Goal: Information Seeking & Learning: Find specific fact

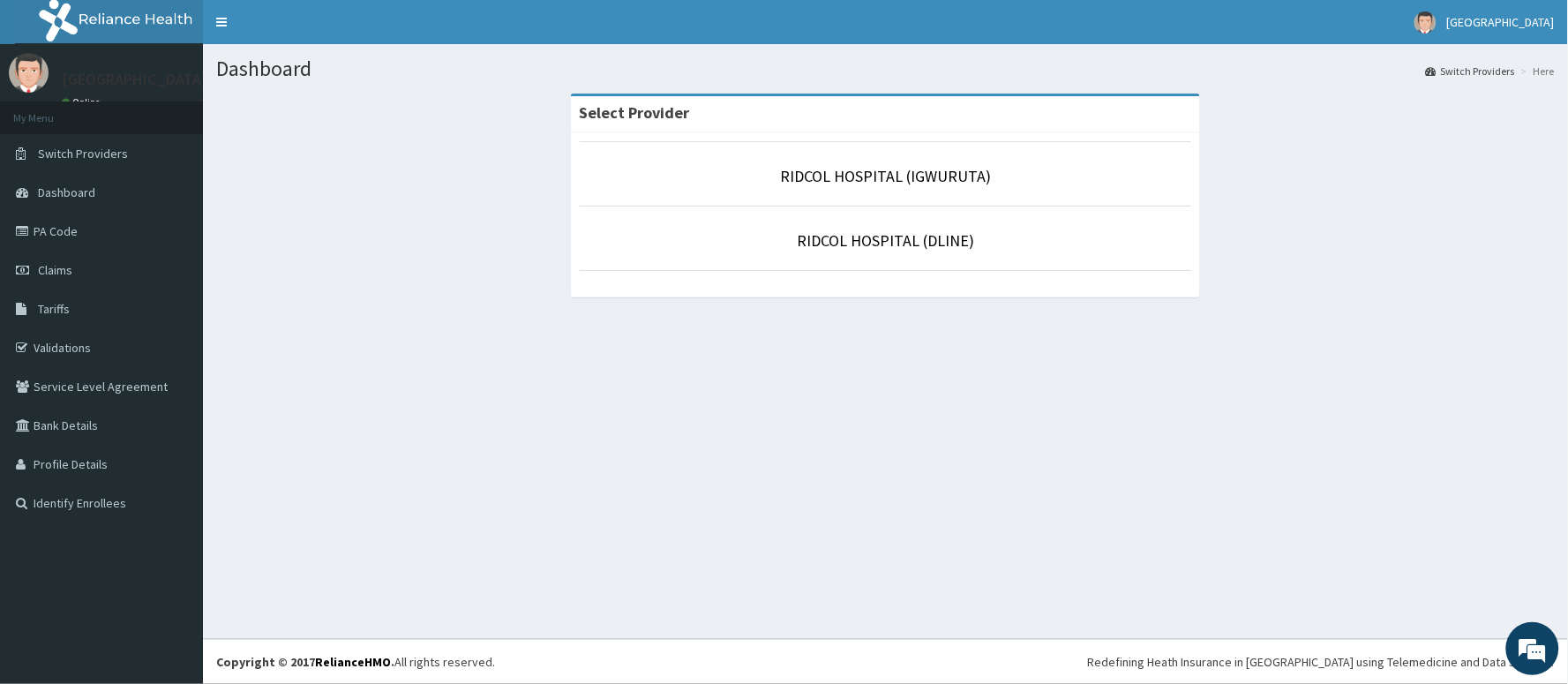
click at [836, 195] on li "RIDCOL HOSPITAL (IGWURUTA)" at bounding box center [886, 174] width 612 height 65
click at [841, 179] on link "RIDCOL HOSPITAL (IGWURUTA)" at bounding box center [885, 176] width 211 height 20
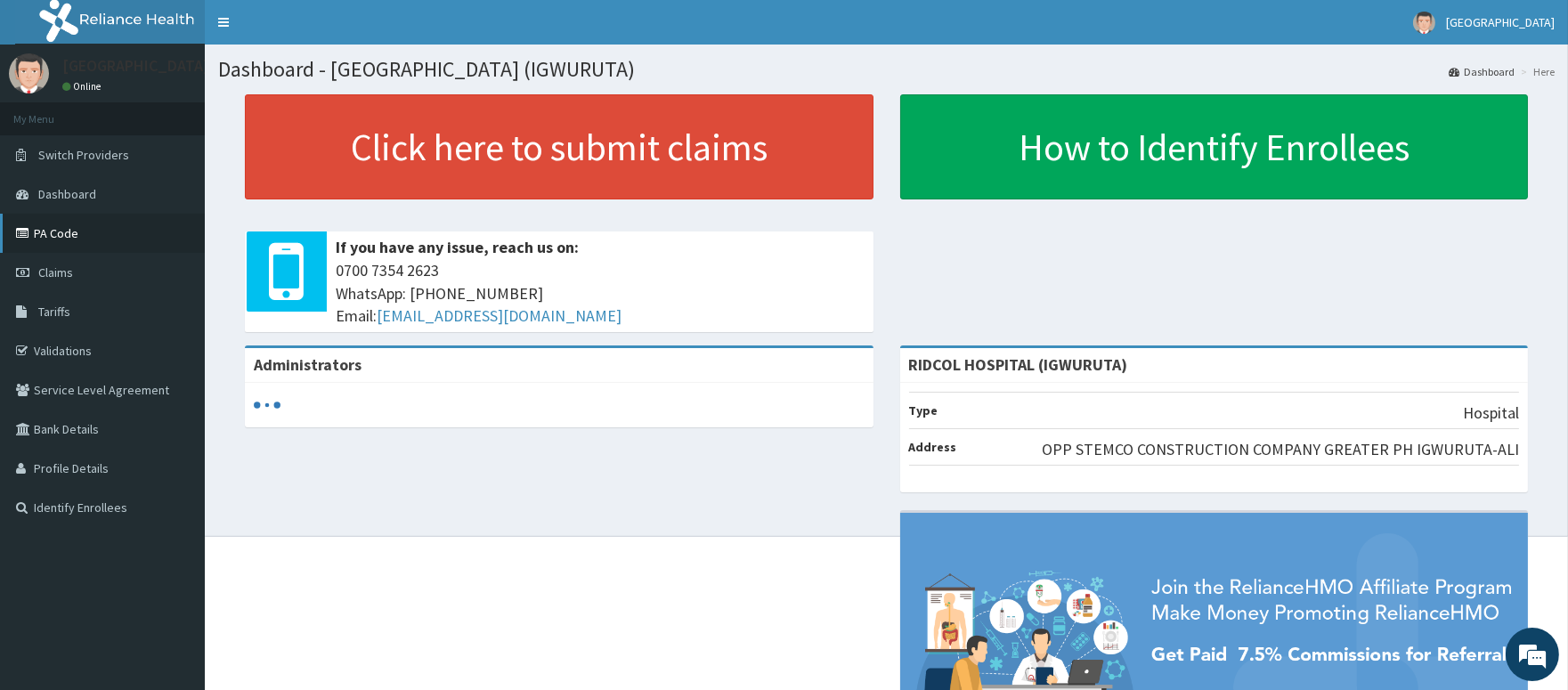
click at [30, 245] on link "PA Code" at bounding box center [102, 233] width 204 height 40
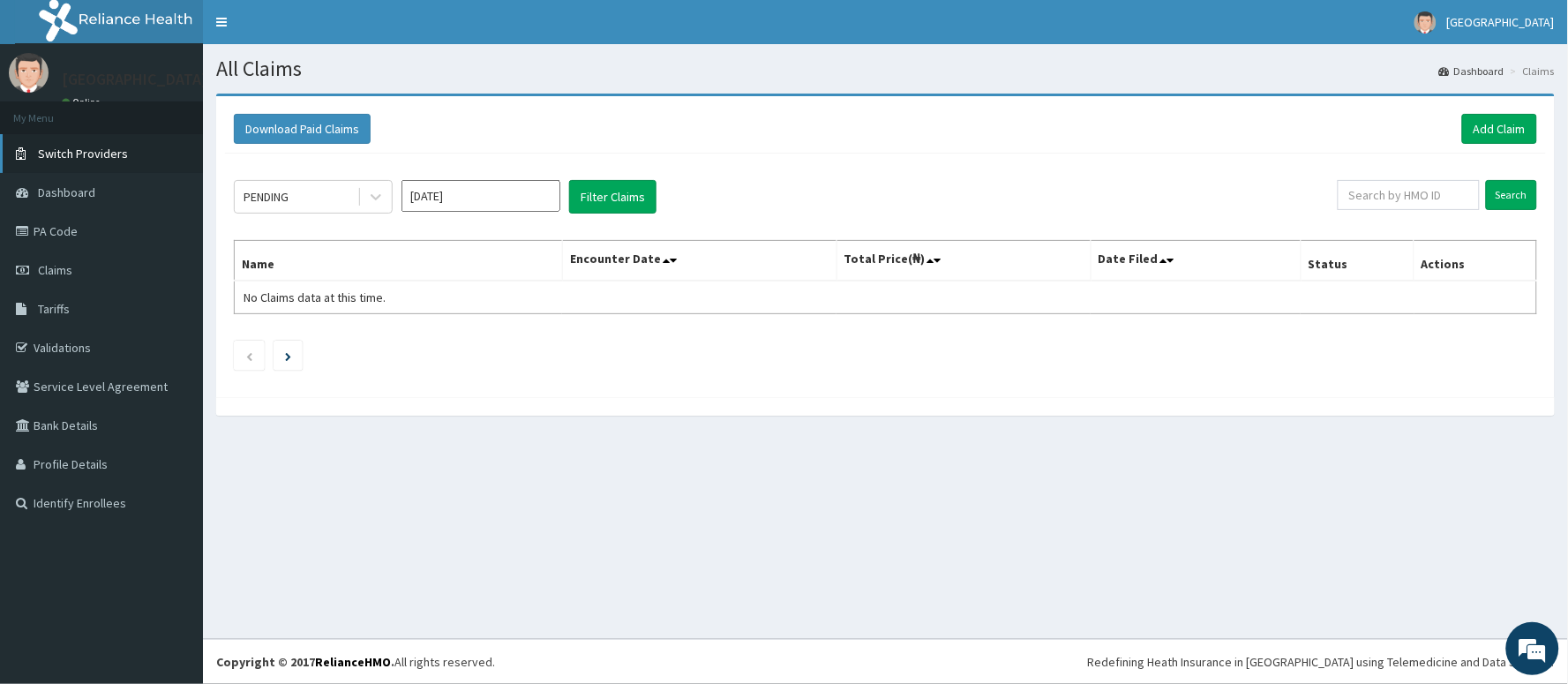
click at [124, 159] on link "Switch Providers" at bounding box center [101, 153] width 203 height 39
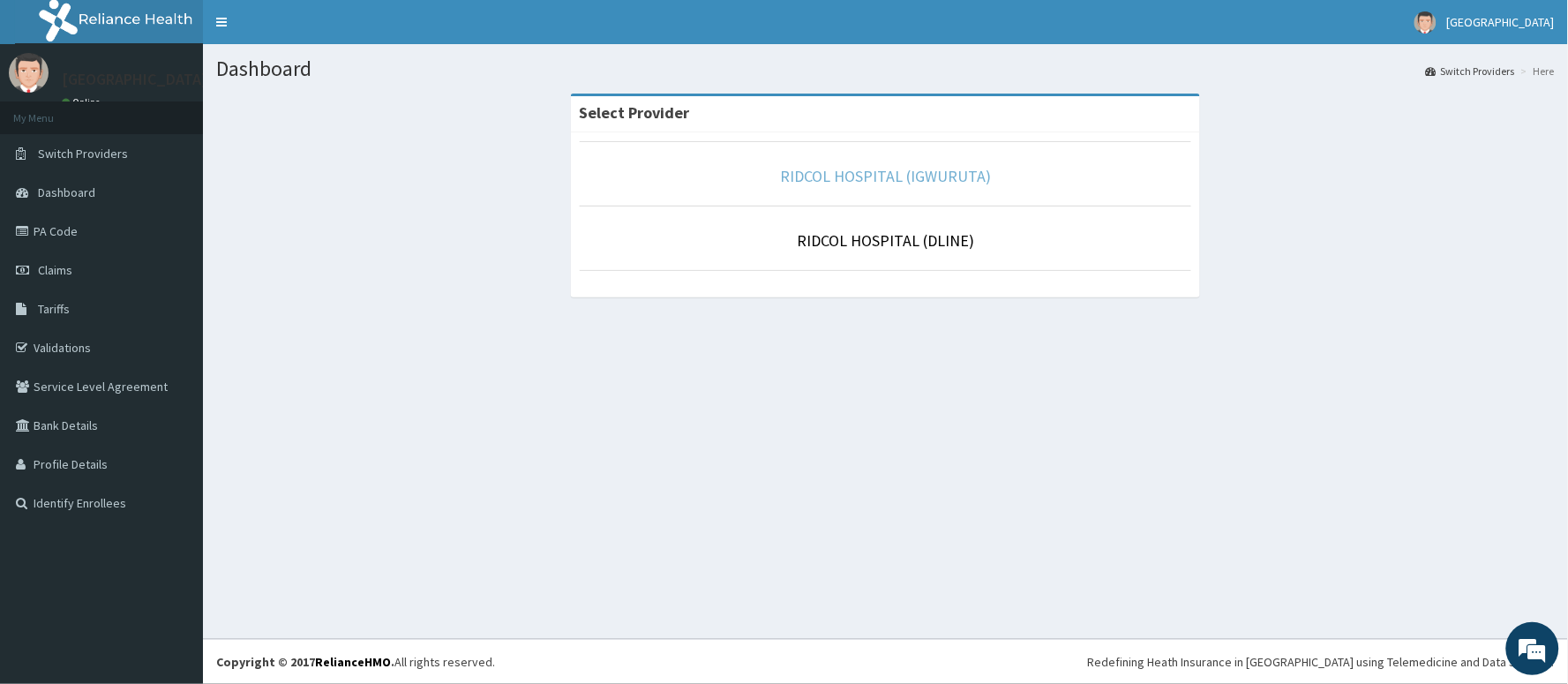
click at [805, 179] on link "RIDCOL HOSPITAL (IGWURUTA)" at bounding box center [885, 176] width 211 height 20
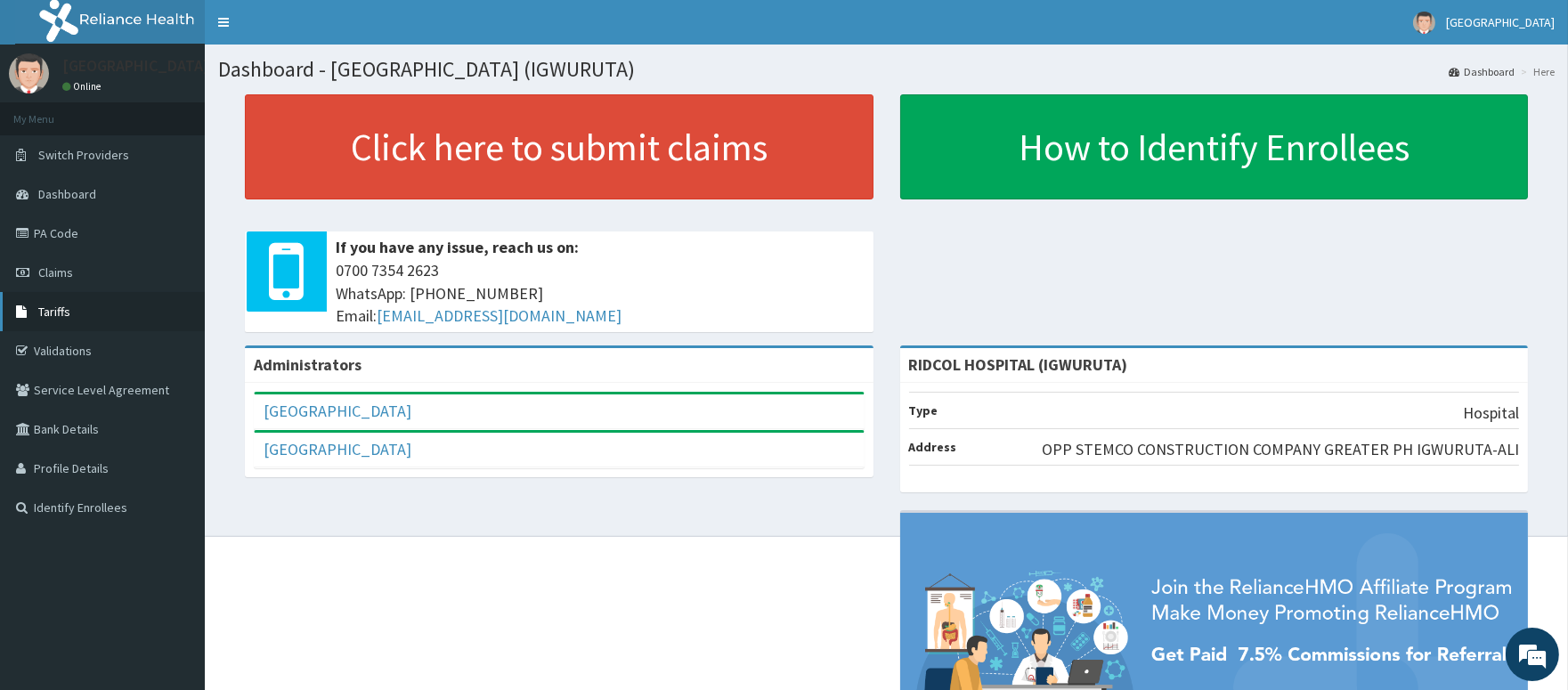
click at [66, 322] on link "Tariffs" at bounding box center [102, 311] width 204 height 40
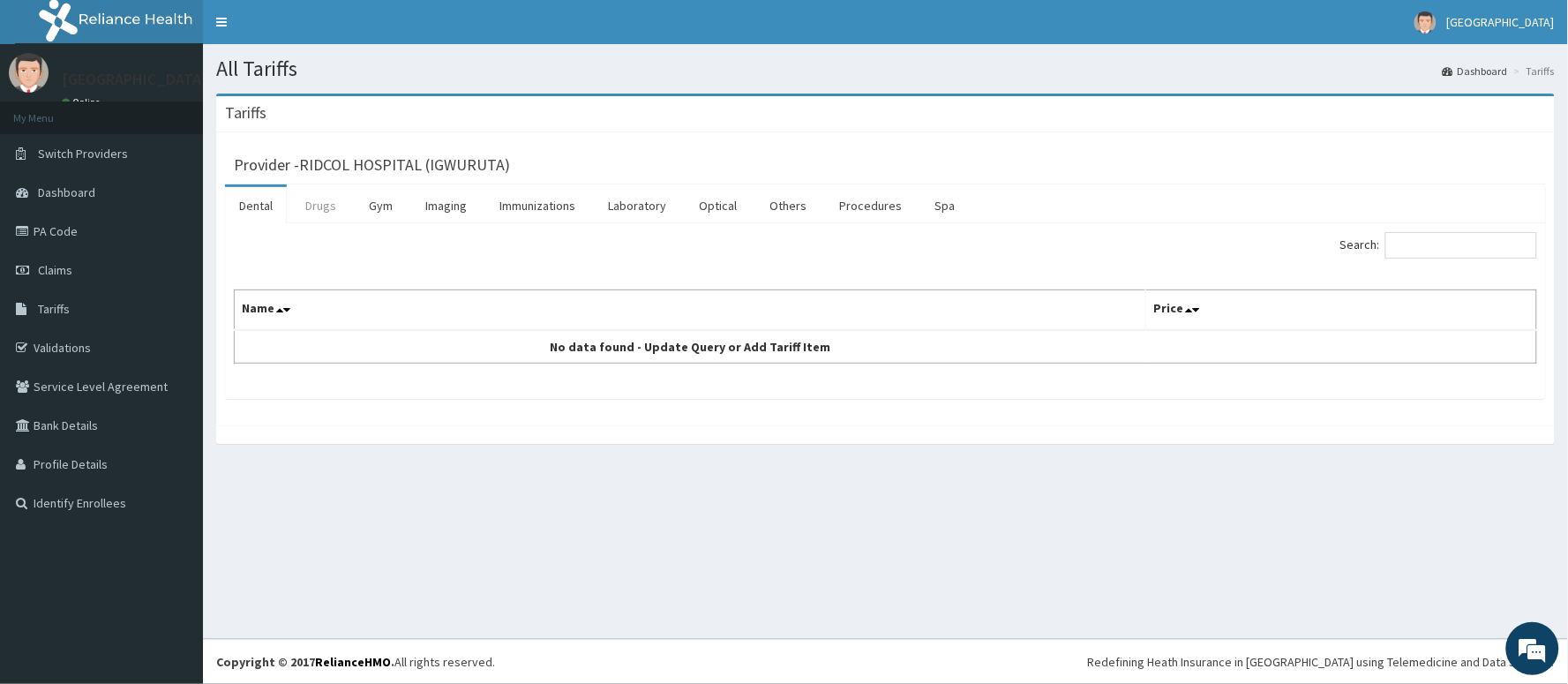
click at [324, 215] on link "Drugs" at bounding box center [321, 205] width 59 height 37
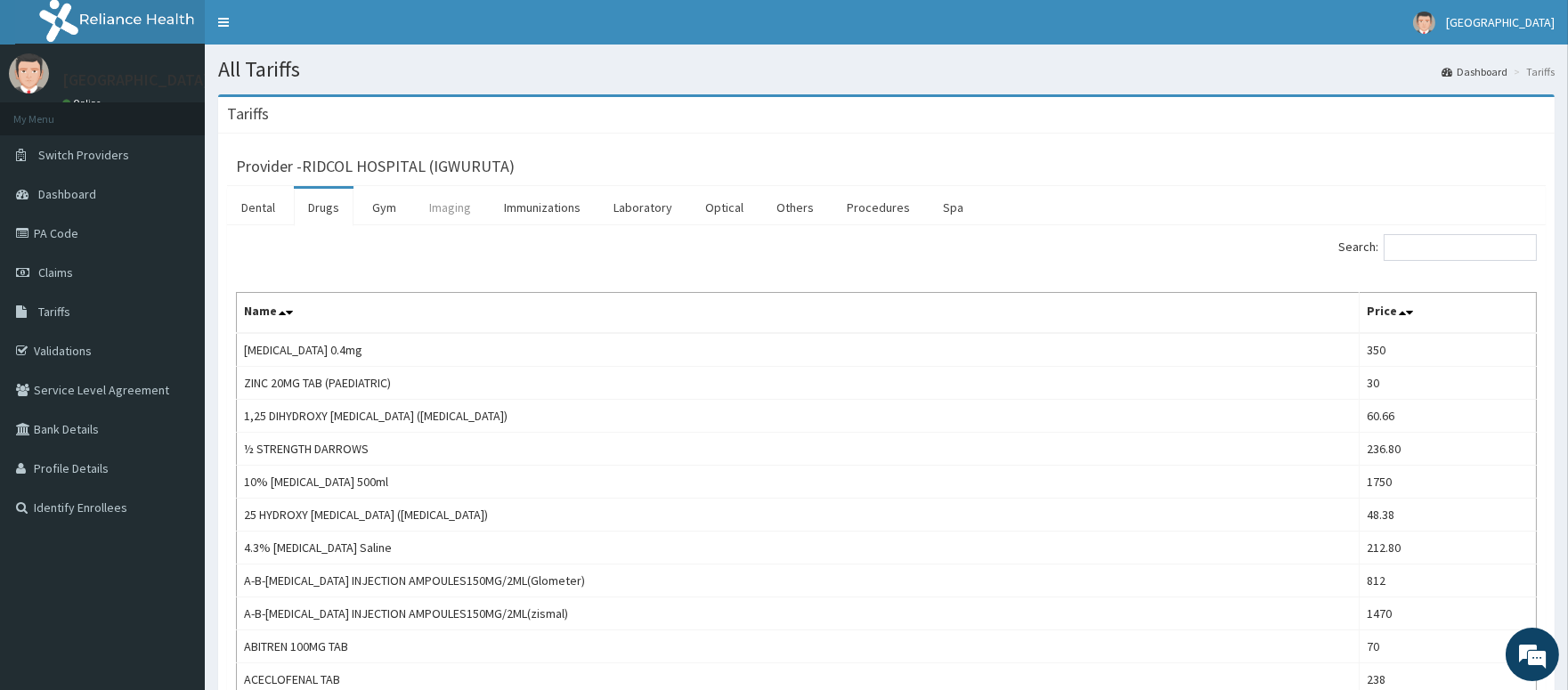
click at [448, 207] on link "Imaging" at bounding box center [449, 207] width 70 height 38
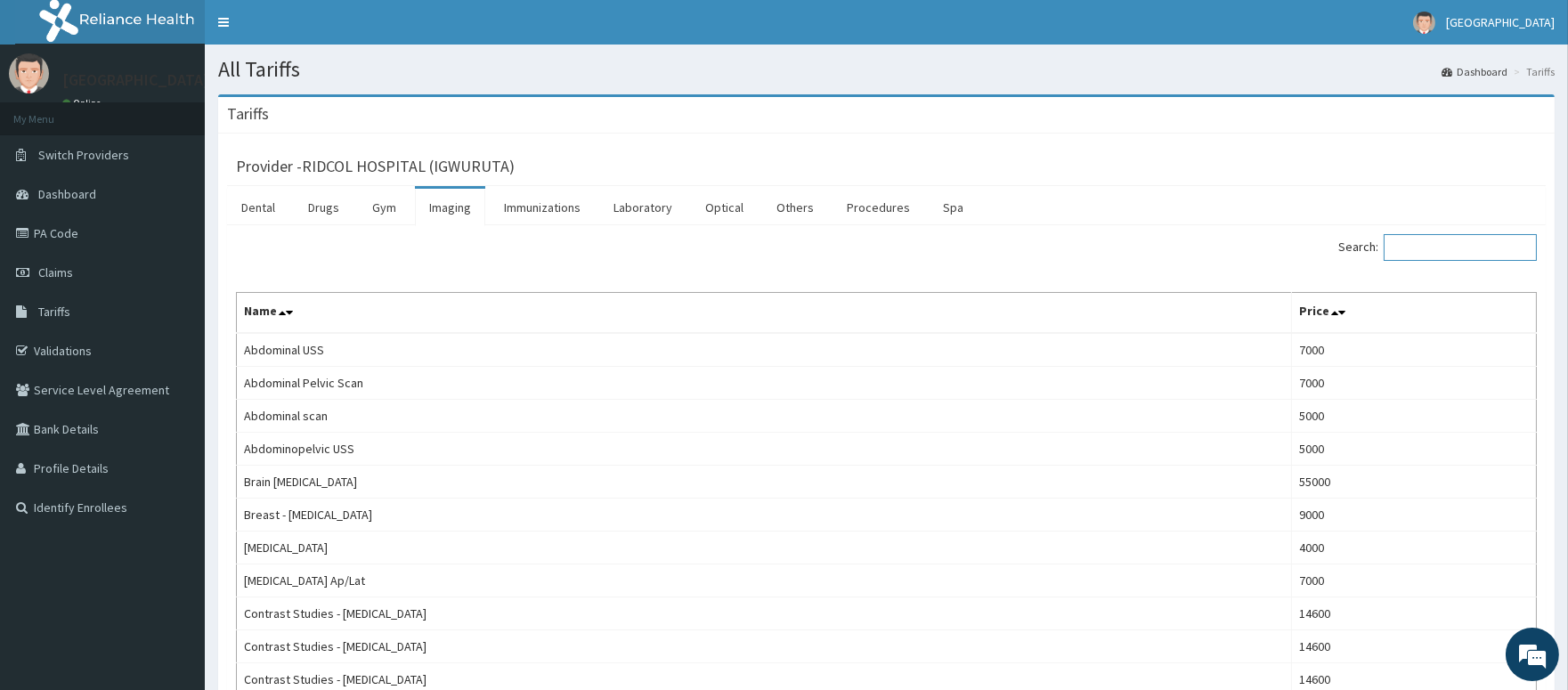
click at [1431, 253] on input "Search:" at bounding box center [1460, 248] width 153 height 27
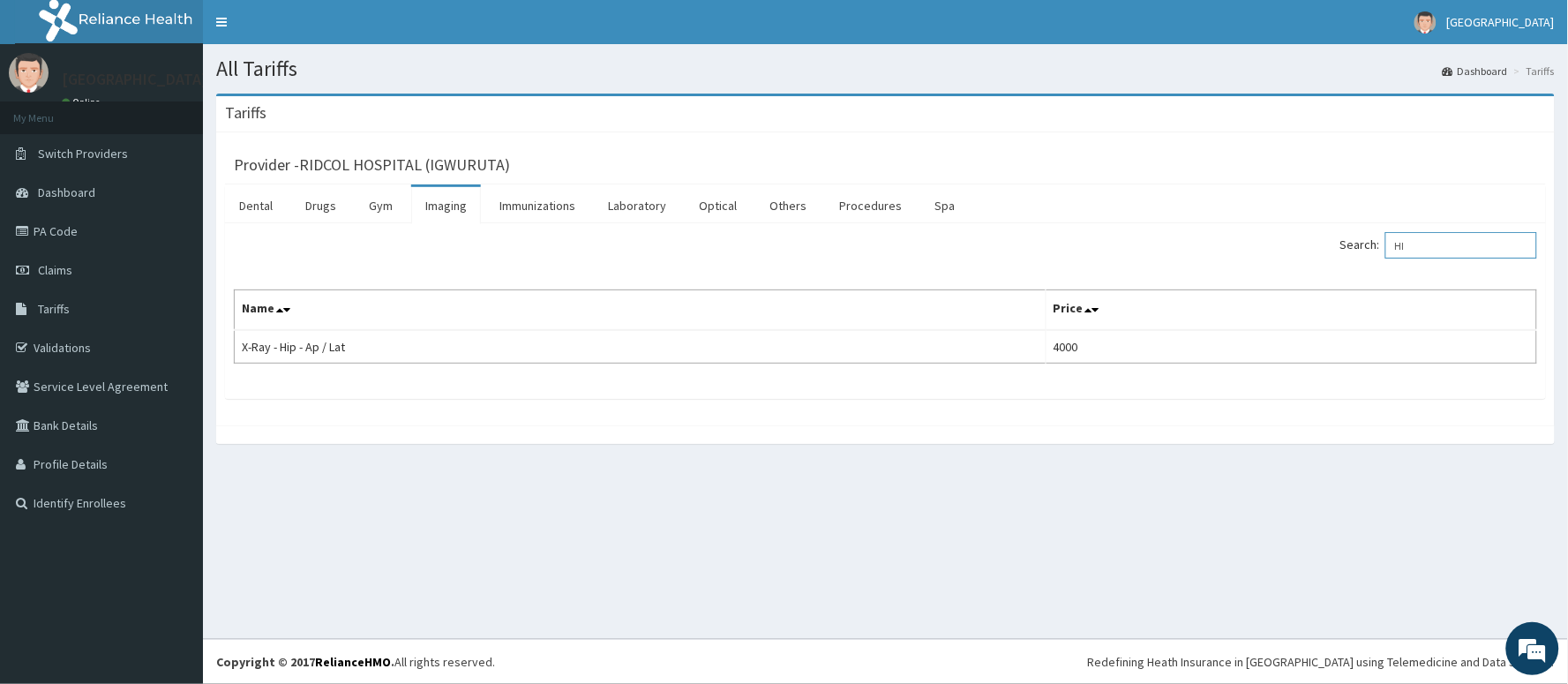
type input "H"
type input "KNEE"
click at [325, 210] on link "Drugs" at bounding box center [321, 205] width 59 height 37
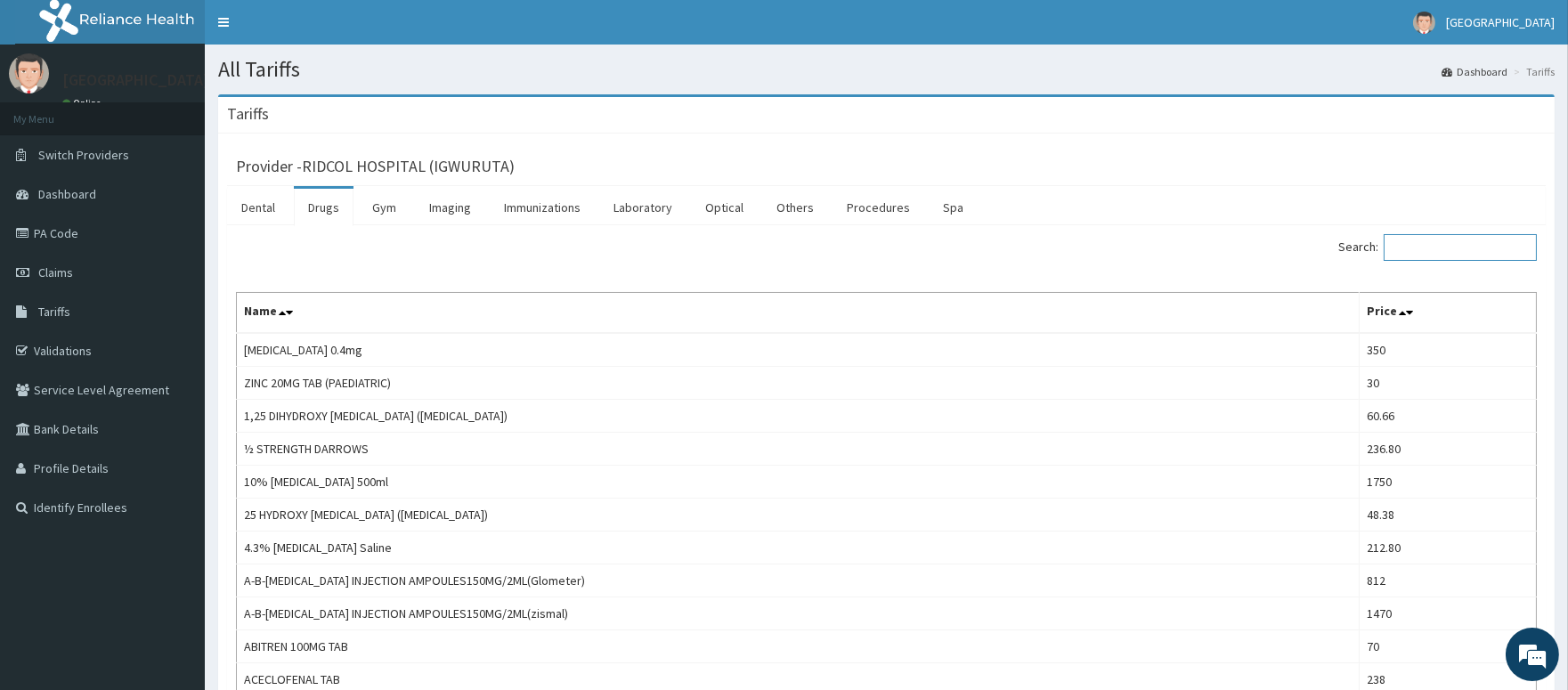
click at [1412, 251] on input "Search:" at bounding box center [1460, 248] width 153 height 27
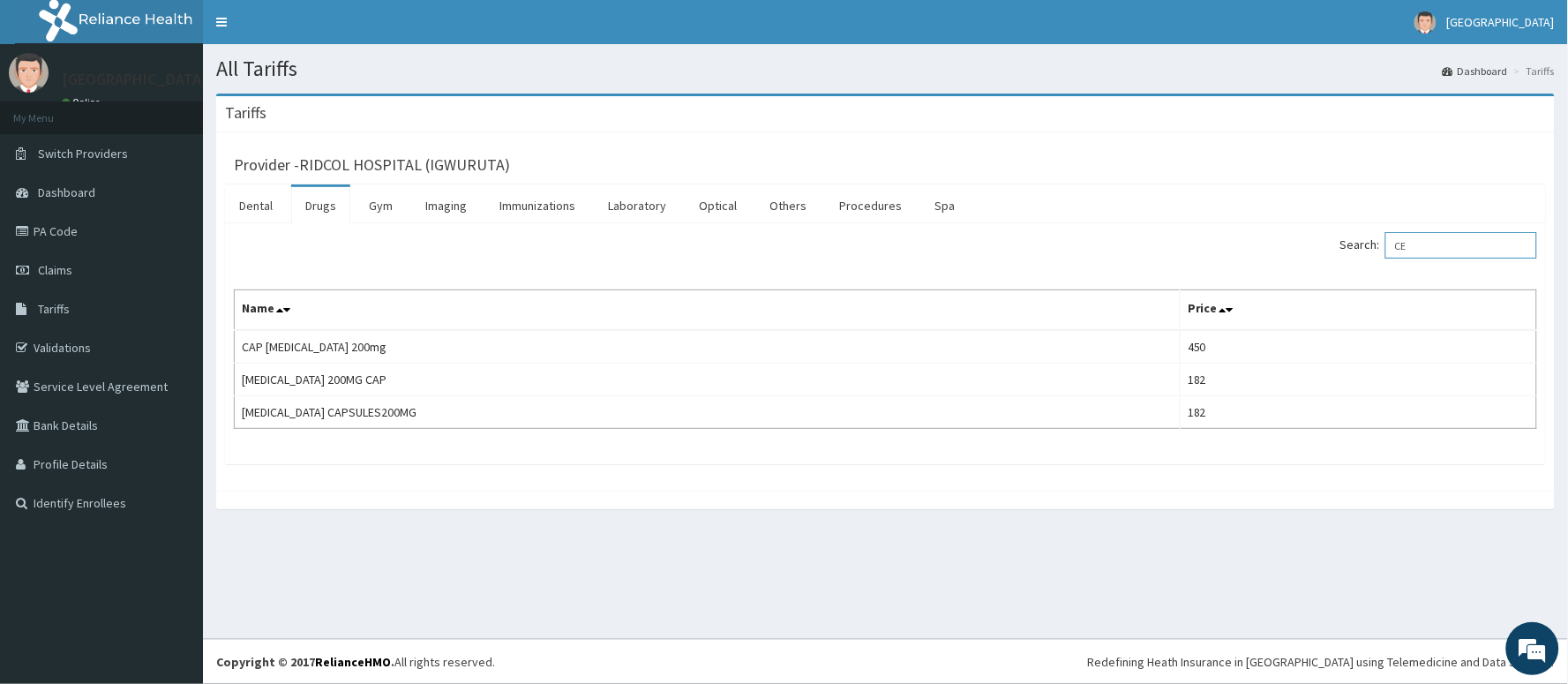
type input "C"
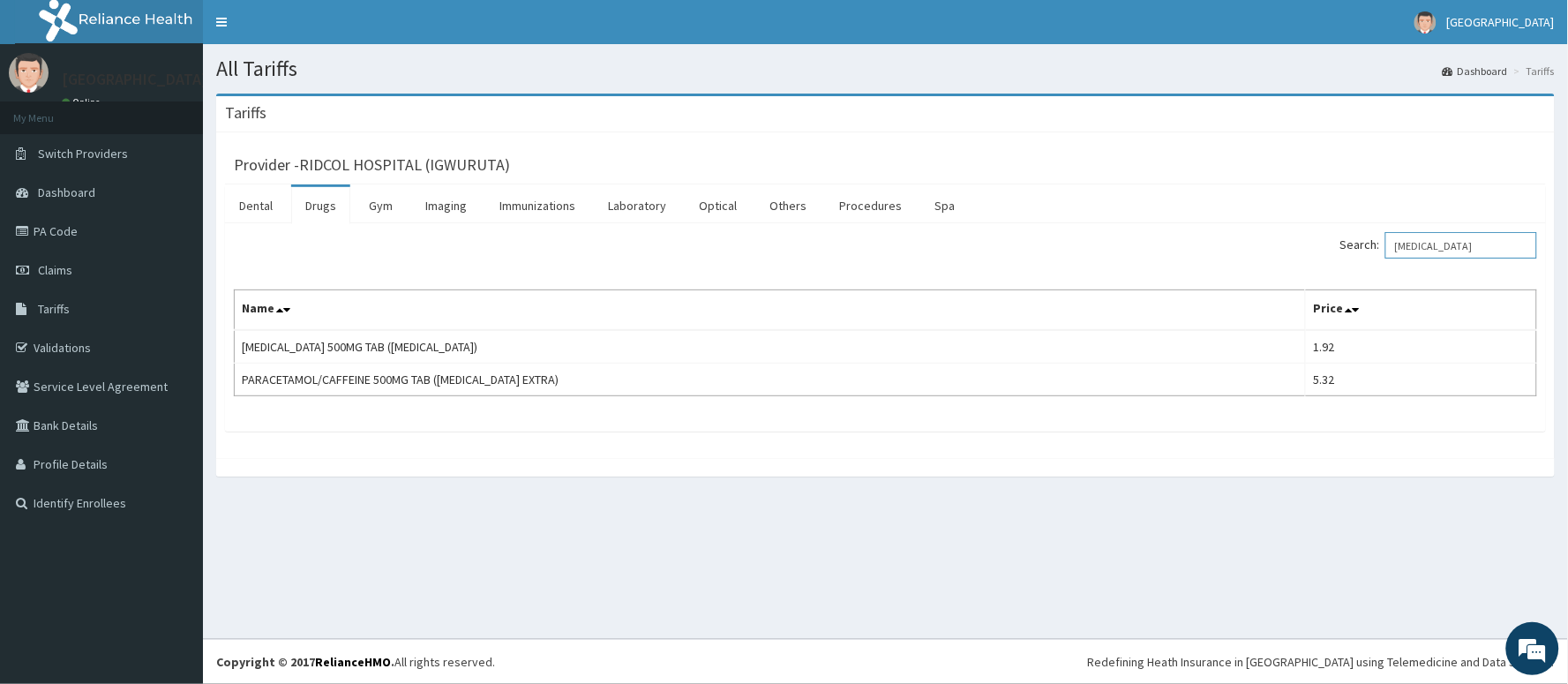
type input "PANADOL"
click at [1125, 98] on div "Tariffs" at bounding box center [885, 115] width 1339 height 36
drag, startPoint x: 1125, startPoint y: 98, endPoint x: 1176, endPoint y: 15, distance: 97.4
click at [1125, 97] on div "Tariffs" at bounding box center [885, 115] width 1339 height 36
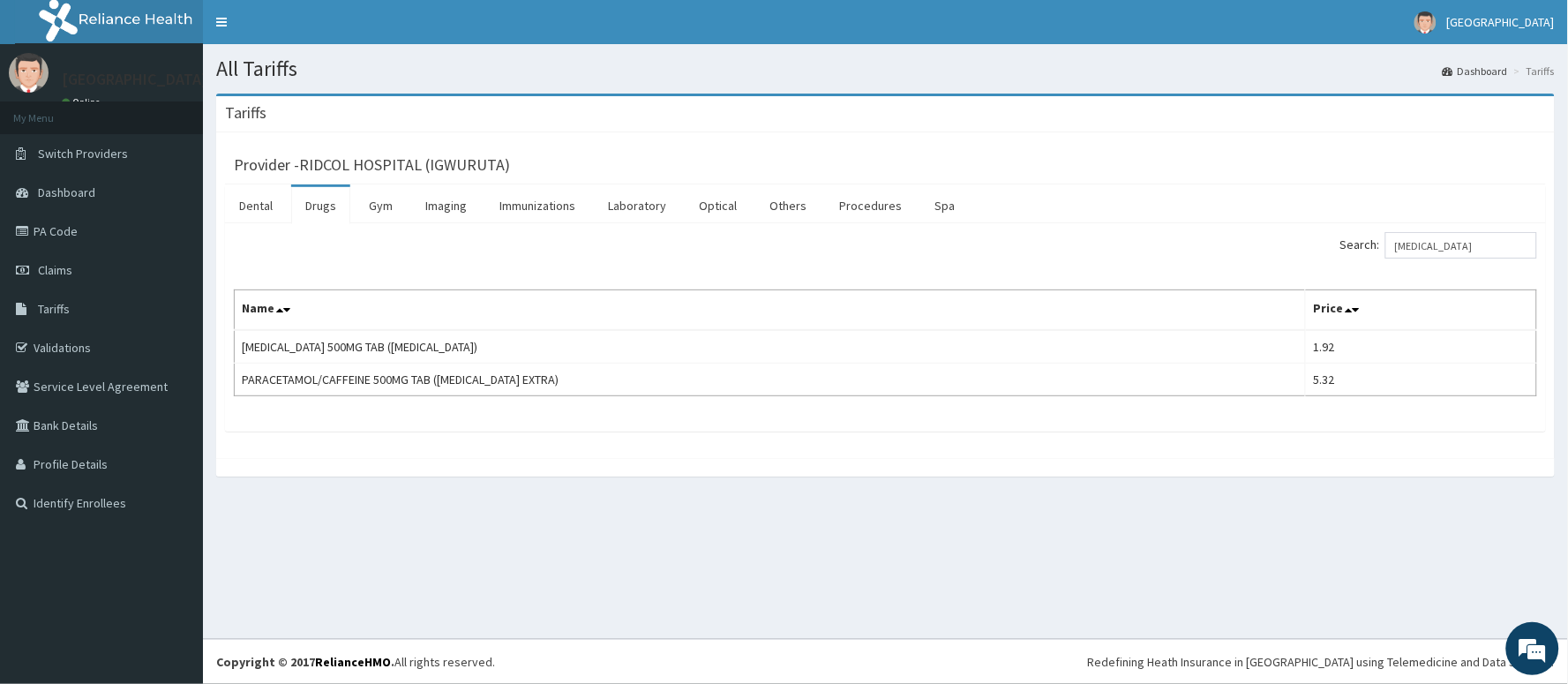
click at [1125, 96] on div "Tariffs" at bounding box center [885, 115] width 1339 height 36
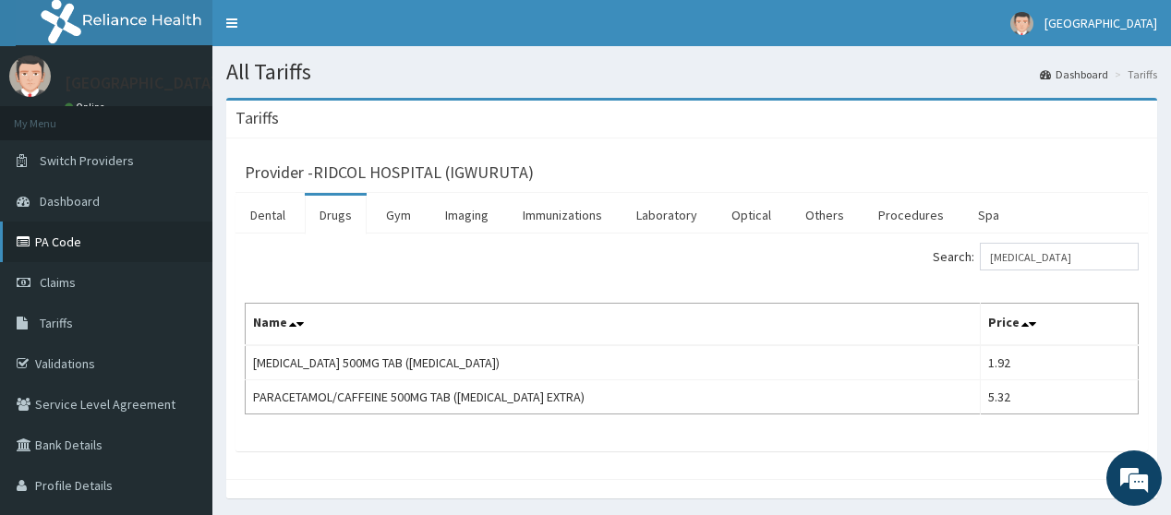
click at [140, 223] on link "PA Code" at bounding box center [106, 242] width 212 height 41
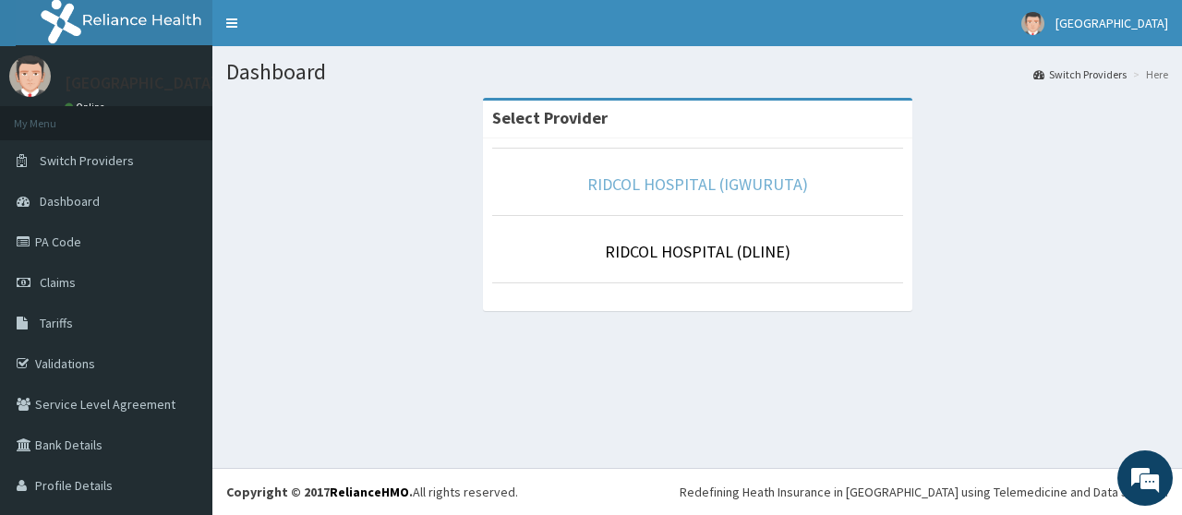
click at [639, 175] on link "RIDCOL HOSPITAL (IGWURUTA)" at bounding box center [697, 184] width 221 height 21
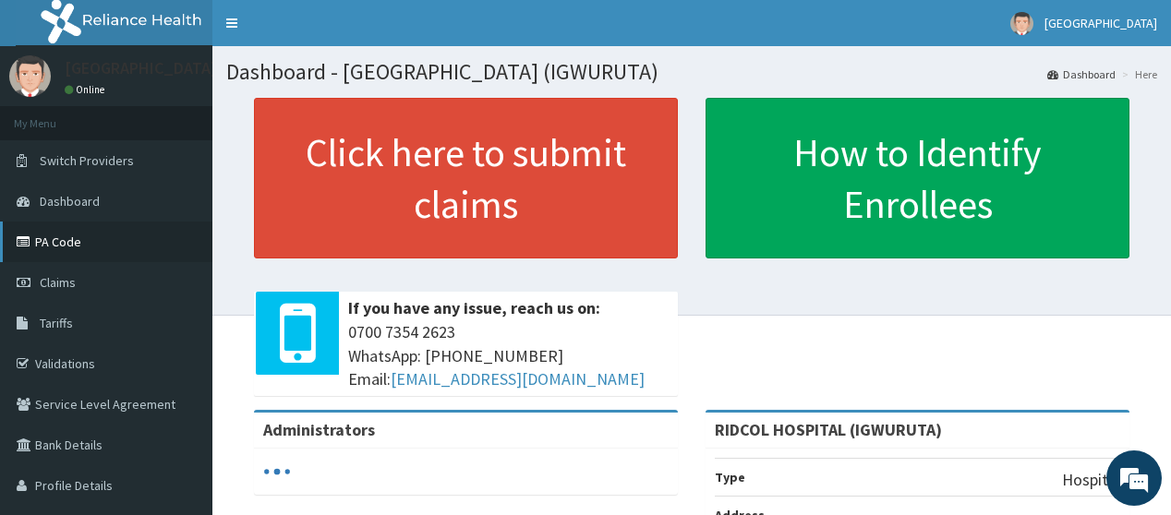
click at [38, 242] on link "PA Code" at bounding box center [106, 242] width 212 height 41
